Goal: Navigation & Orientation: Go to known website

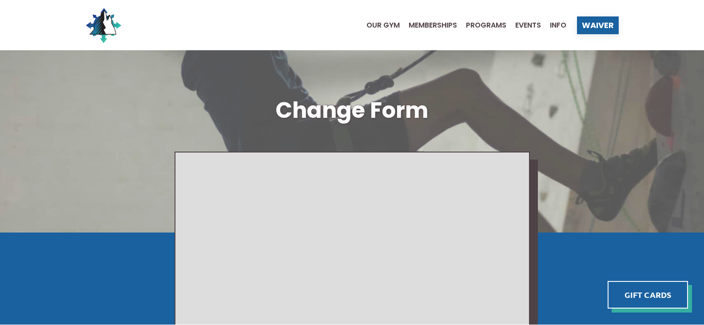
scroll to position [84, 0]
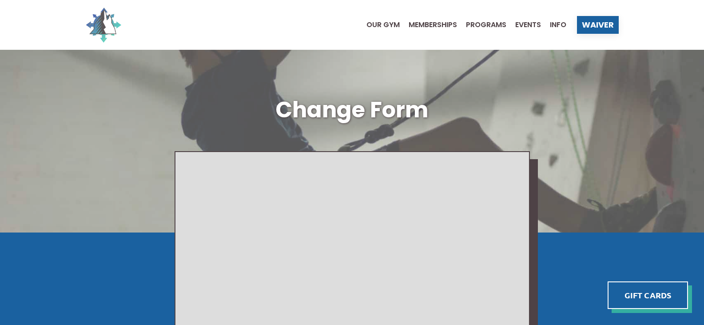
click at [109, 25] on img at bounding box center [104, 25] width 36 height 36
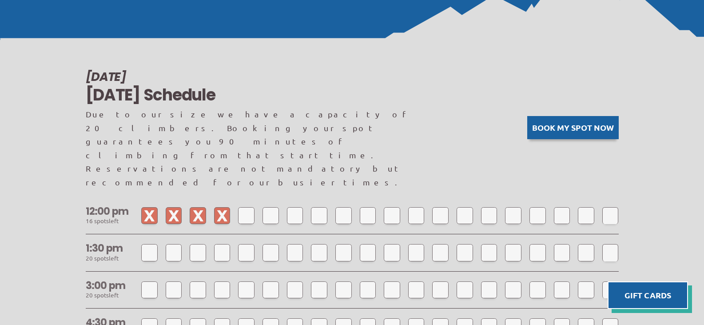
scroll to position [711, 0]
